Goal: Information Seeking & Learning: Learn about a topic

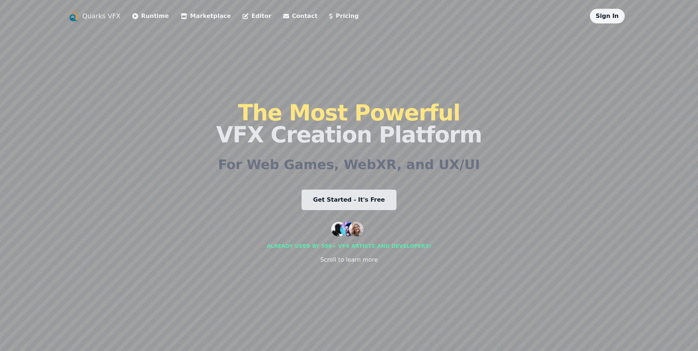
click at [355, 203] on link "Get Started - It's Free" at bounding box center [349, 200] width 95 height 21
click at [329, 12] on link "Pricing" at bounding box center [344, 16] width 30 height 9
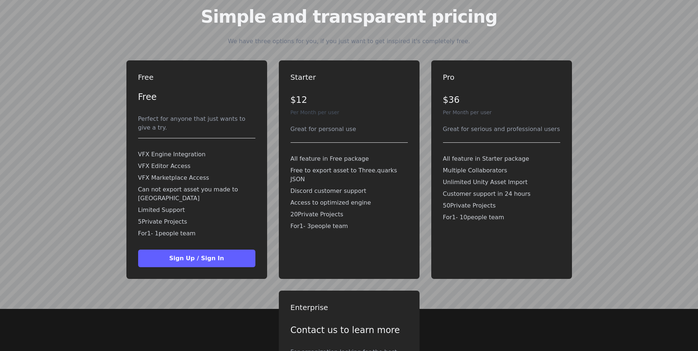
scroll to position [1639, 0]
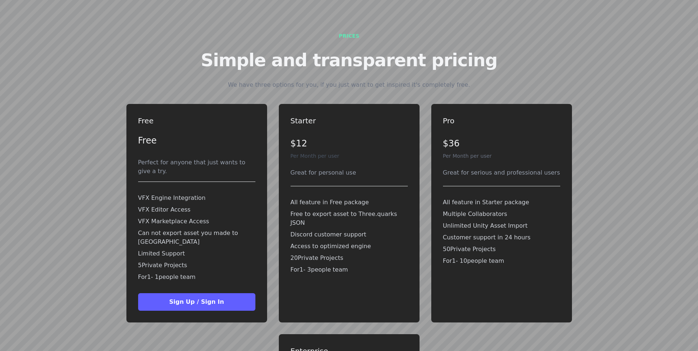
drag, startPoint x: 136, startPoint y: 237, endPoint x: 206, endPoint y: 230, distance: 70.8
click at [204, 232] on div "Free Free Perfect for anyone that just wants to give a try. VFX Engine Integrat…" at bounding box center [196, 213] width 141 height 219
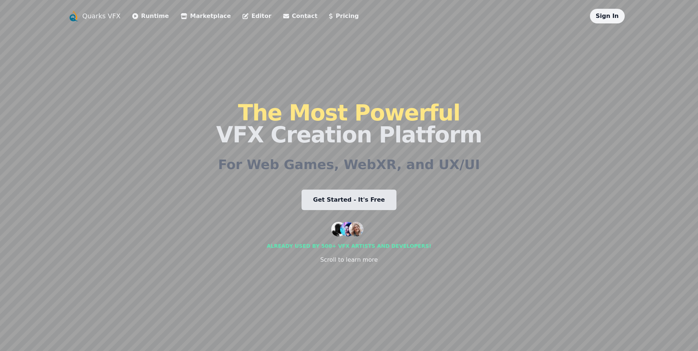
click at [140, 20] on link "Runtime" at bounding box center [150, 16] width 37 height 9
